Goal: Task Accomplishment & Management: Manage account settings

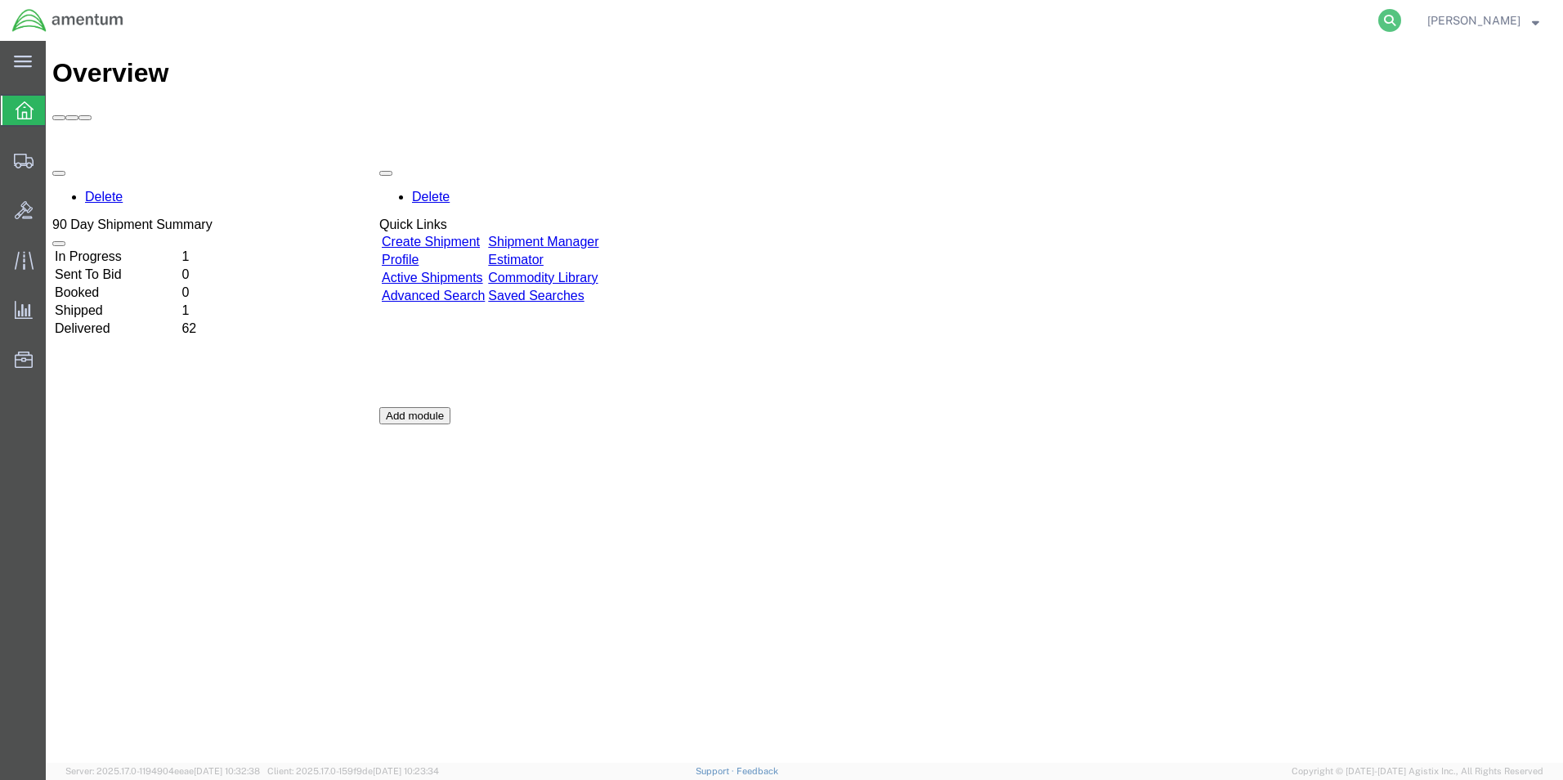
click at [1401, 22] on icon at bounding box center [1389, 20] width 23 height 23
paste input "S555-25232-0563"
type input "S555-25232-0563"
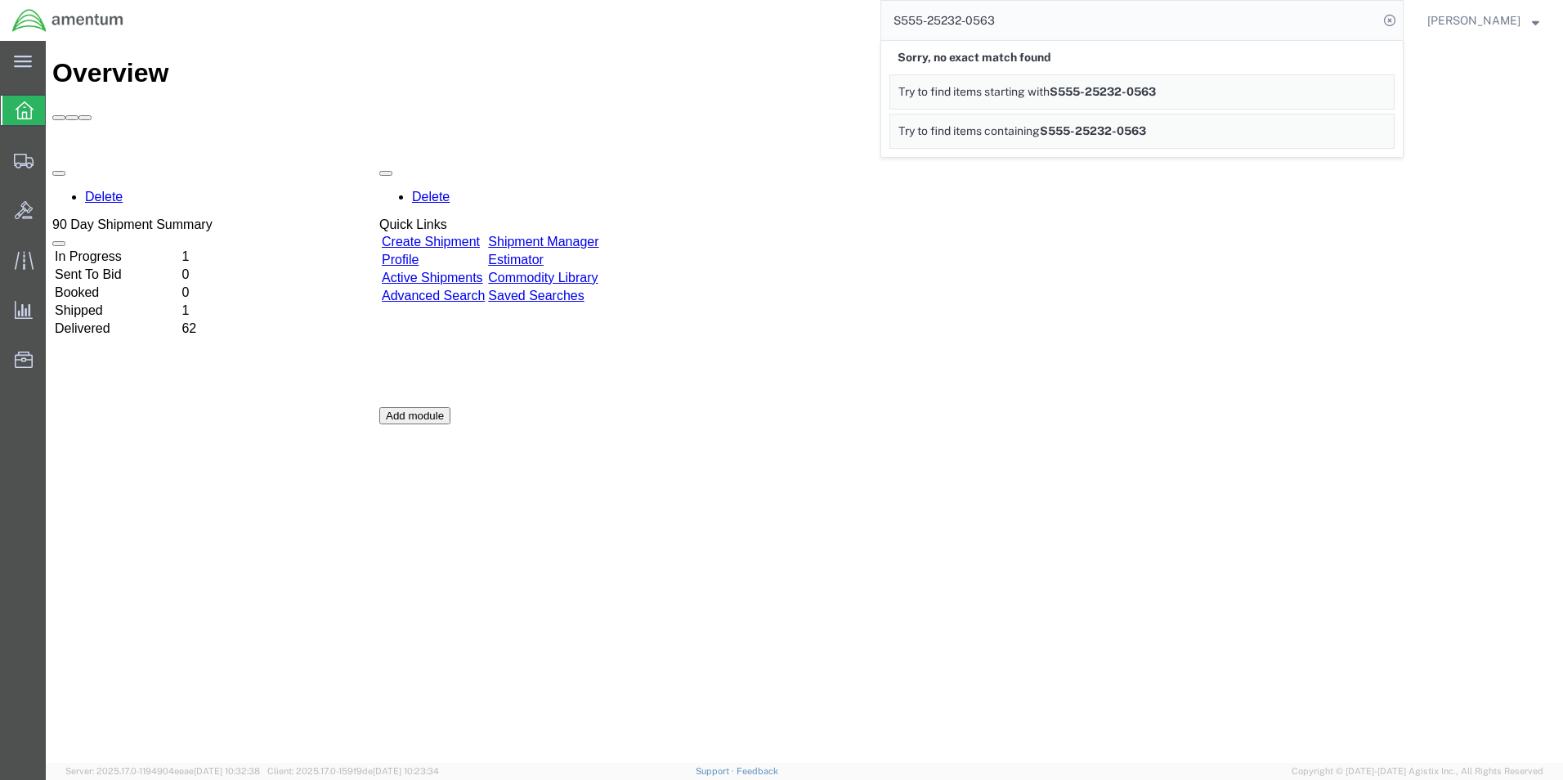
click at [1124, 247] on div at bounding box center [1078, 247] width 91 height 0
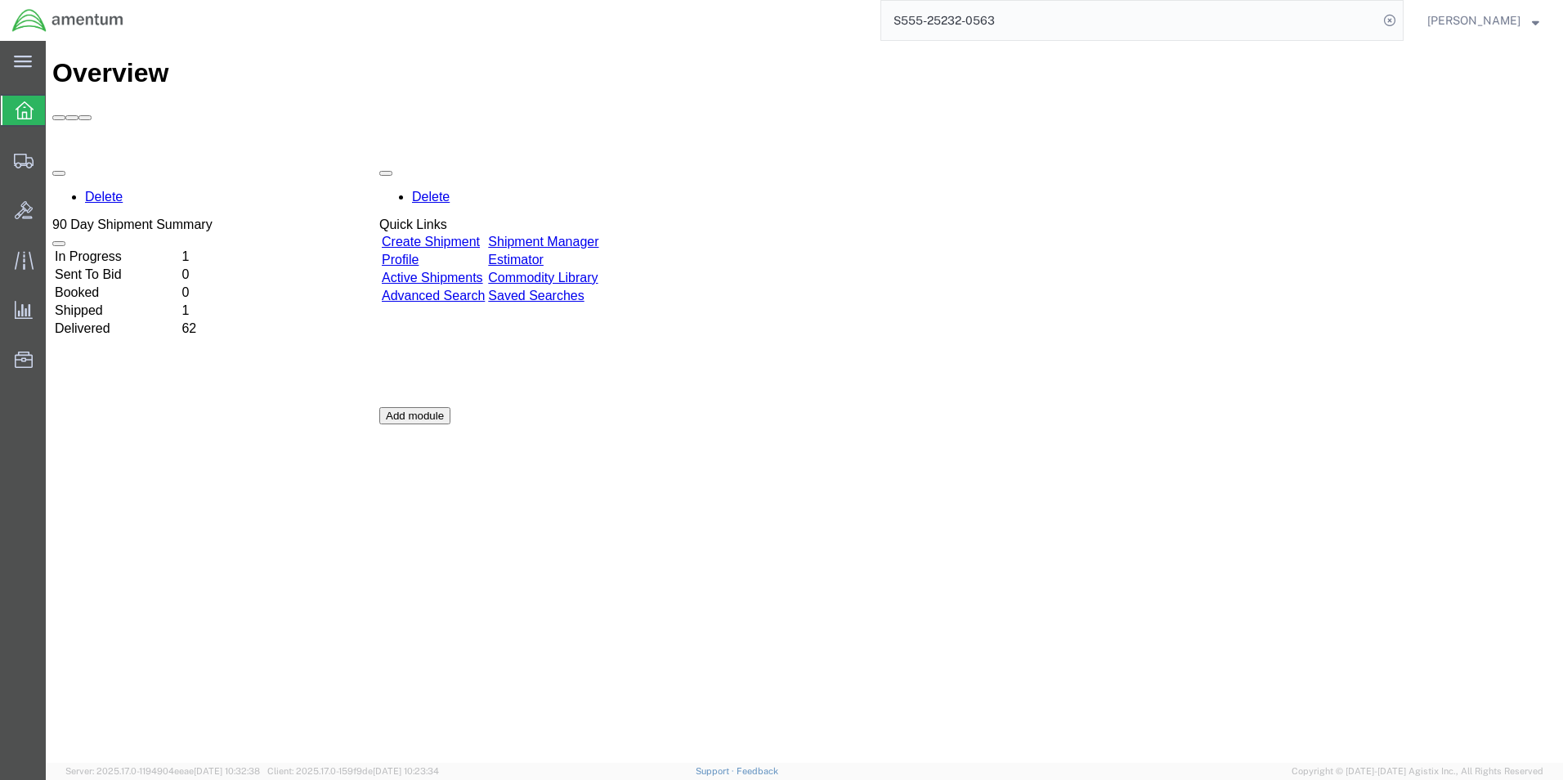
click at [1330, 29] on input "S555-25232-0563" at bounding box center [1129, 20] width 497 height 39
click at [1401, 20] on icon at bounding box center [1389, 20] width 23 height 23
click at [1401, 18] on icon at bounding box center [1389, 20] width 23 height 23
paste input "S555-25232-0563"
type input "S555-25232-0563"
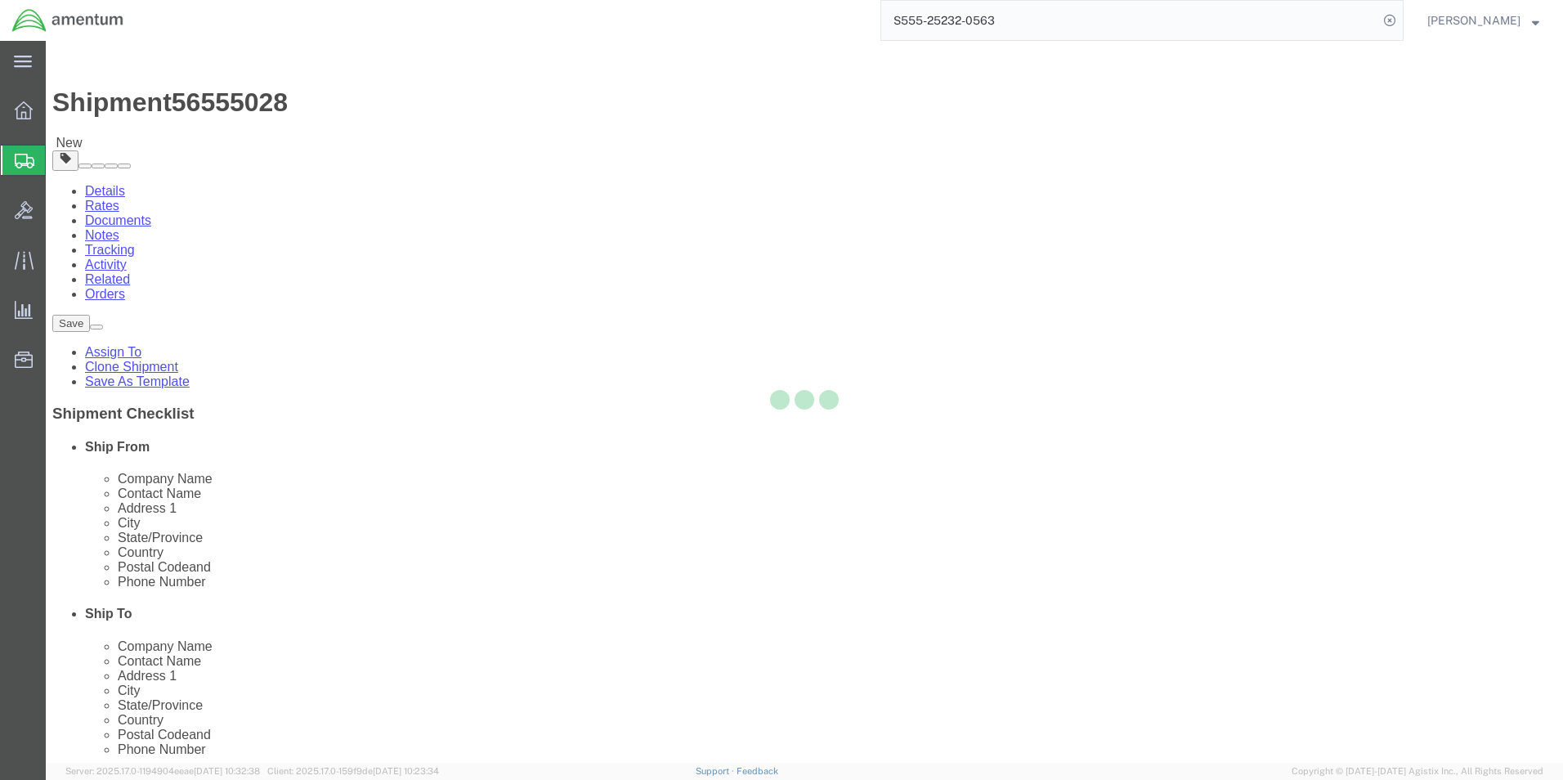
select select "42696"
select select "42668"
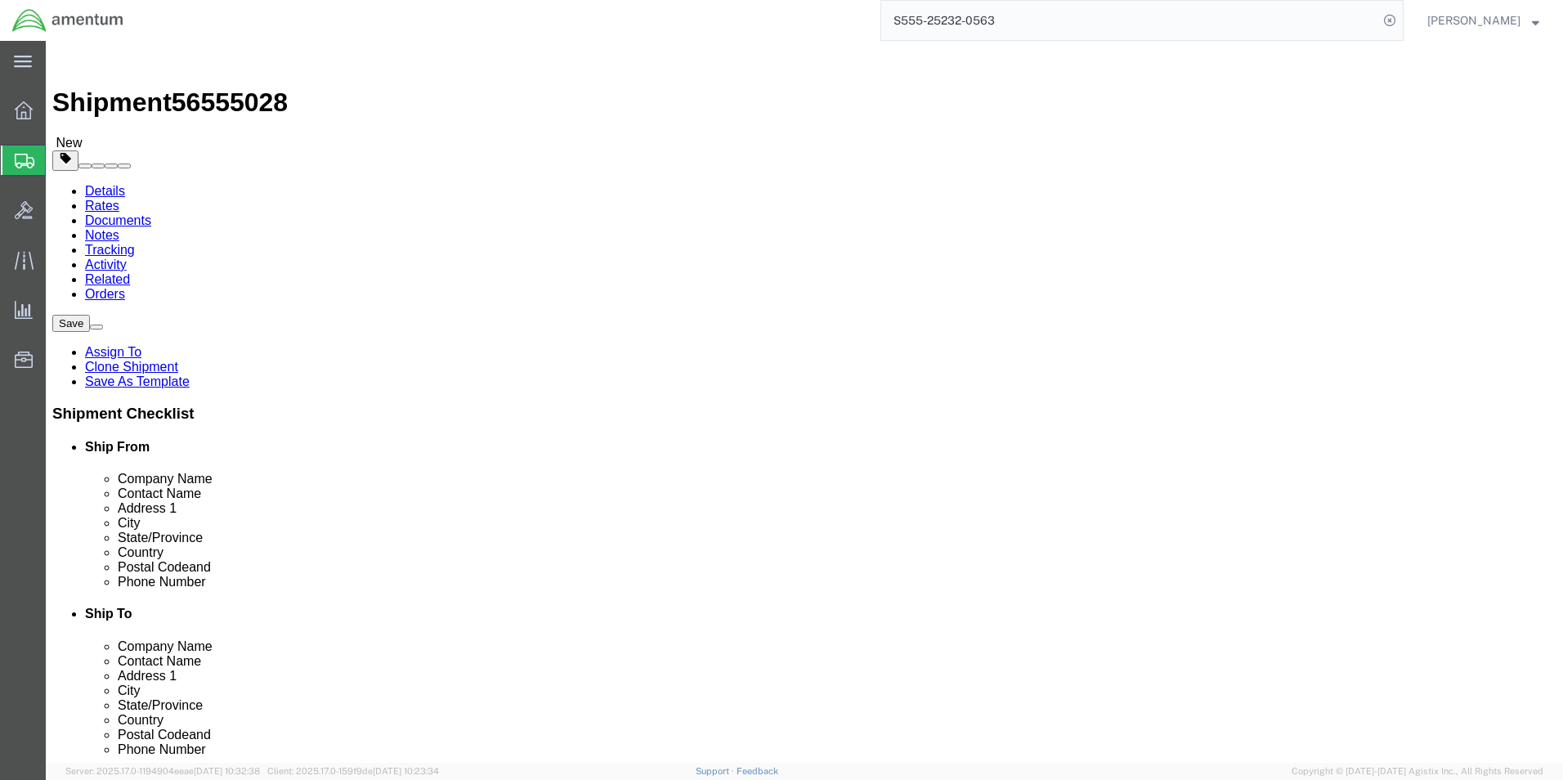
scroll to position [163, 0]
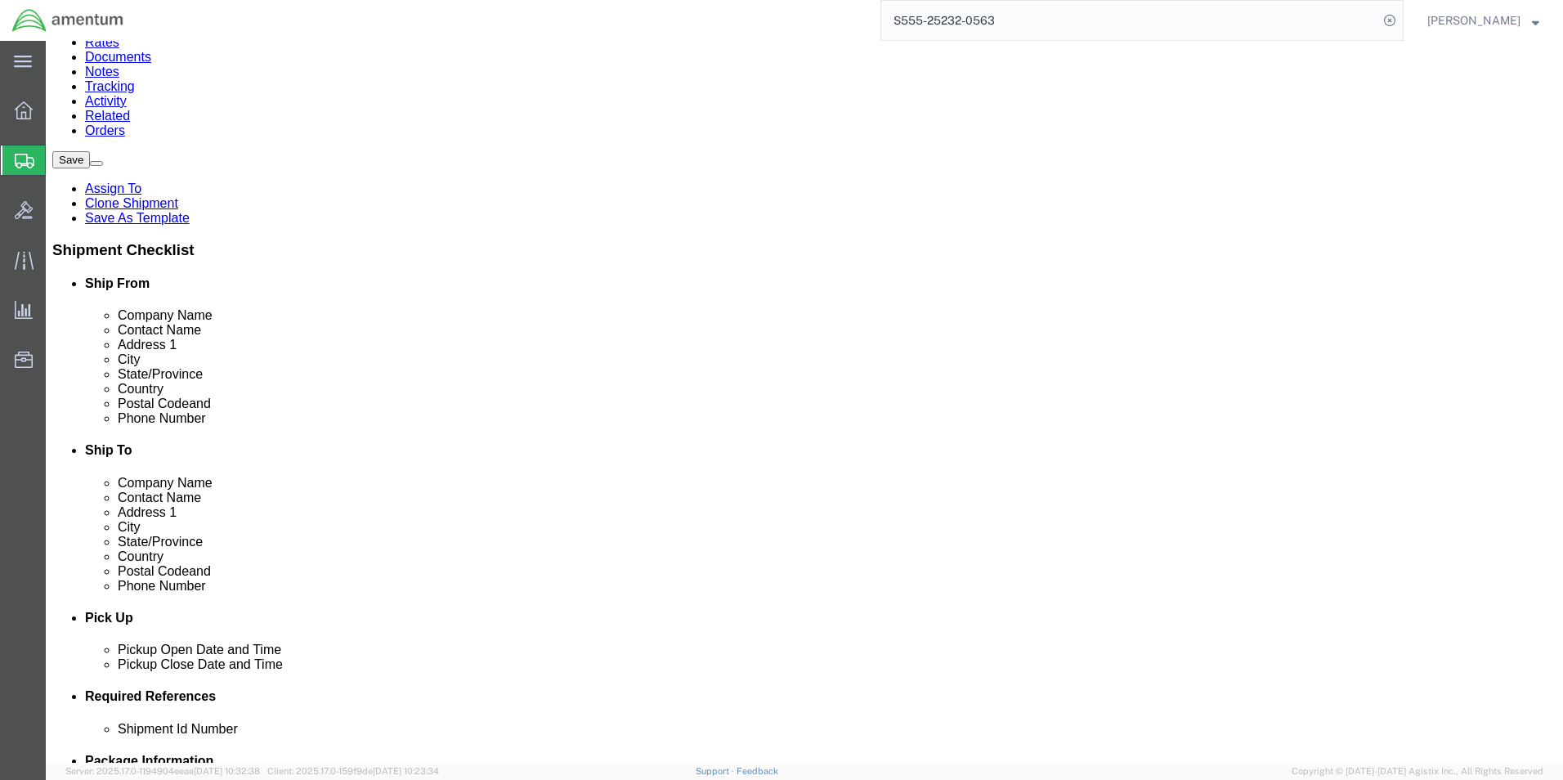
click button "Rate Shipment"
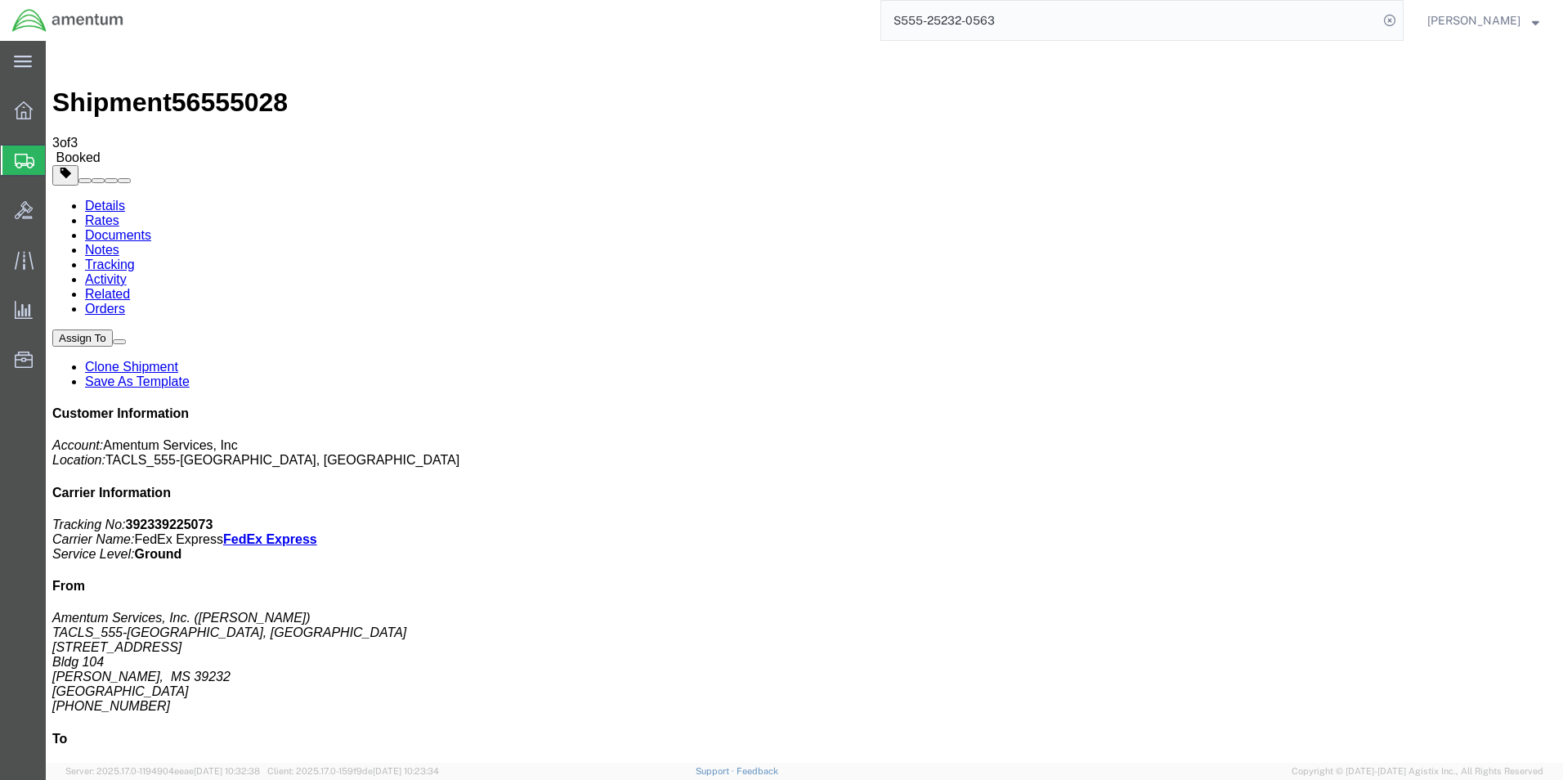
drag, startPoint x: 1420, startPoint y: 251, endPoint x: 1335, endPoint y: 258, distance: 85.3
click at [1335, 517] on p "Tracking No: 392339225073 Carrier Name: FedEx Express FedEx Express Service Lev…" at bounding box center [804, 539] width 1504 height 44
copy b "392339225073"
